Goal: Transaction & Acquisition: Book appointment/travel/reservation

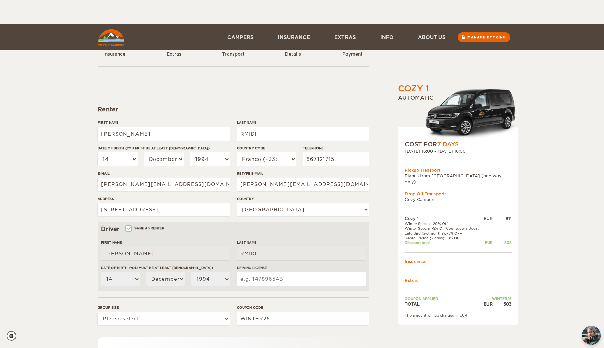
select select "14"
select select "12"
select select "1994"
select select "33"
select select "71"
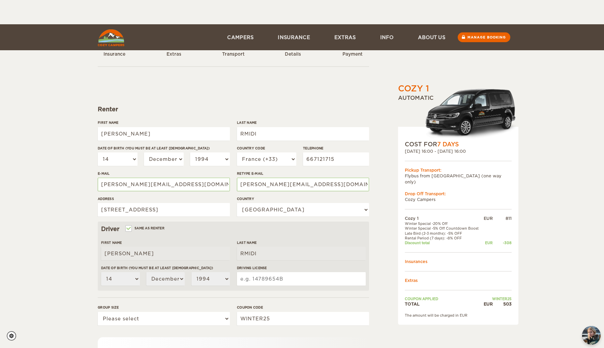
select select "14"
select select "12"
select select "1994"
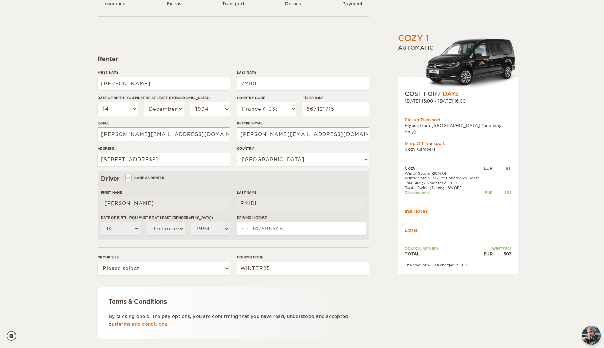
click at [291, 232] on input "Driving License" at bounding box center [301, 228] width 129 height 13
click at [296, 230] on input "Driving License" at bounding box center [301, 228] width 129 height 13
type input "7"
type input "70.51237731.MA"
click at [78, 237] on div "Cozy 1 Expand Collapse Total 503 EUR Automatic COST FOR 7 Days 29. Nov 2025 16:…" at bounding box center [302, 169] width 604 height 438
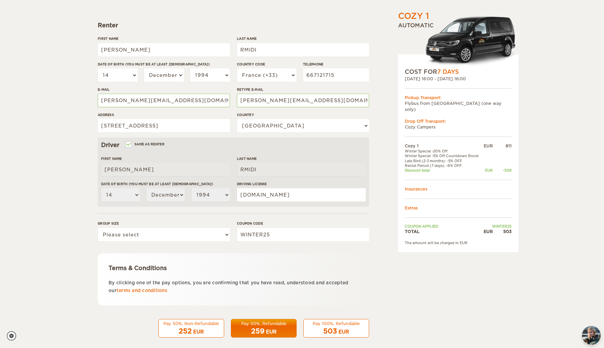
scroll to position [91, 0]
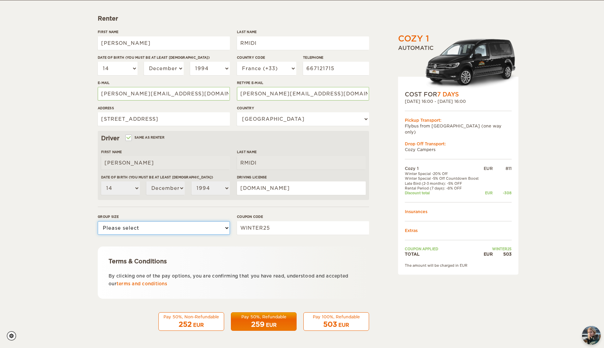
click at [142, 226] on select "Please select 1 2" at bounding box center [164, 227] width 132 height 13
select select "2"
click at [98, 221] on select "Please select 1 2" at bounding box center [164, 227] width 132 height 13
click at [333, 318] on div "Pay 100%, Refundable" at bounding box center [336, 317] width 57 height 6
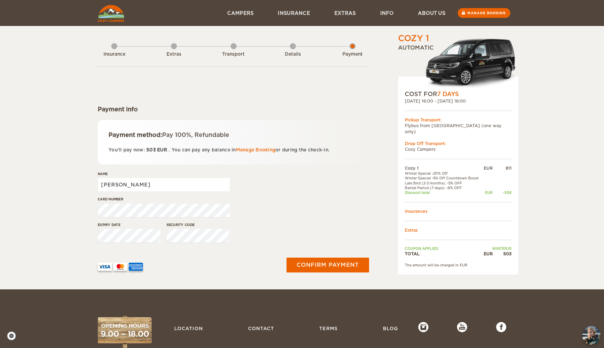
click at [166, 185] on input "Ayoub" at bounding box center [164, 184] width 132 height 13
type input "Ayoub RMIDI"
click at [74, 247] on div "Cozy 1 Expand Collapse Total 503 EUR Automatic COST FOR 7 Days 29. Nov 2025 16:…" at bounding box center [302, 144] width 604 height 289
click at [327, 261] on button "Confirm payment" at bounding box center [327, 264] width 85 height 15
